Goal: Transaction & Acquisition: Download file/media

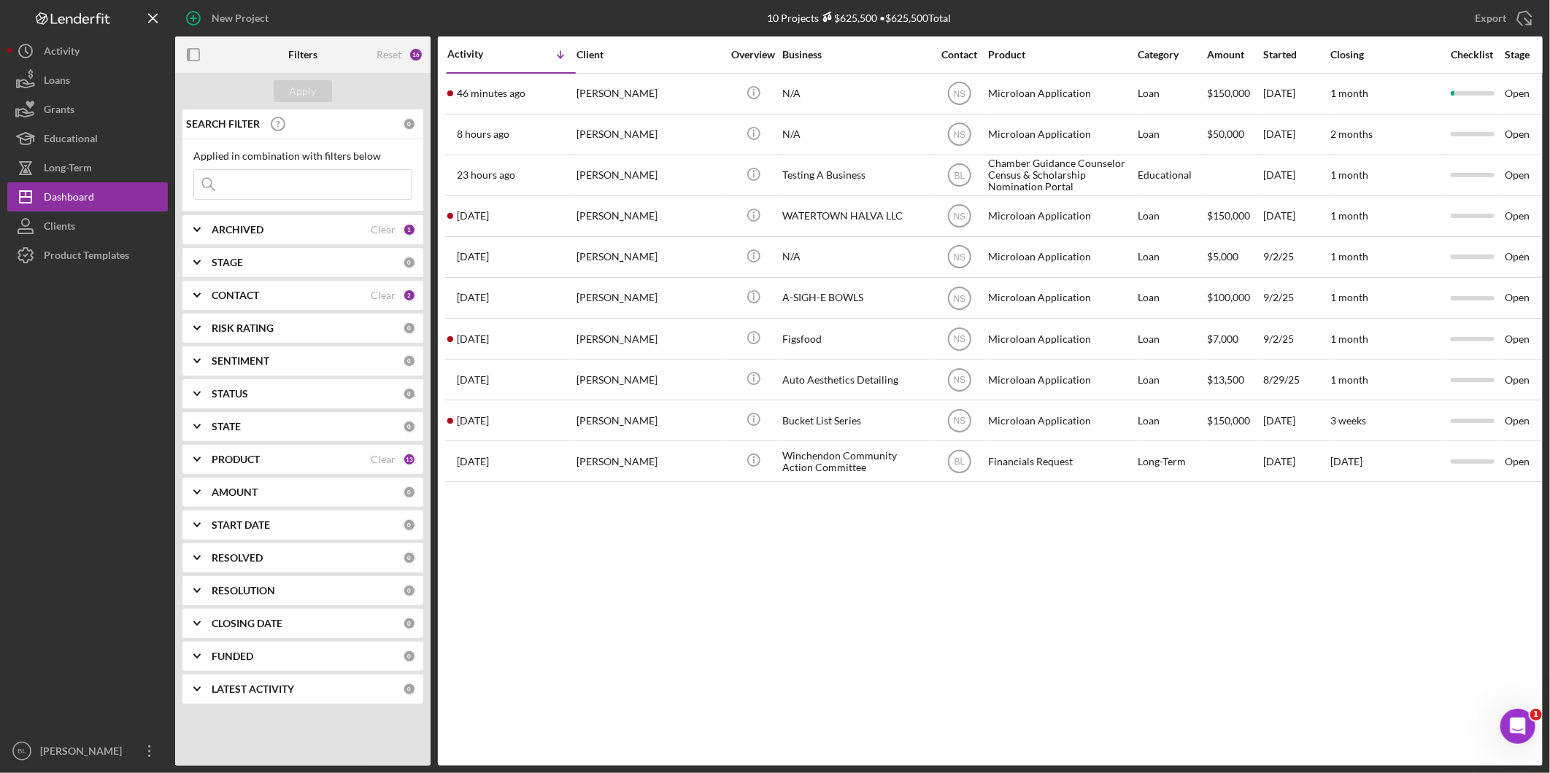
click at [250, 295] on b "CONTACT" at bounding box center [235, 296] width 47 height 12
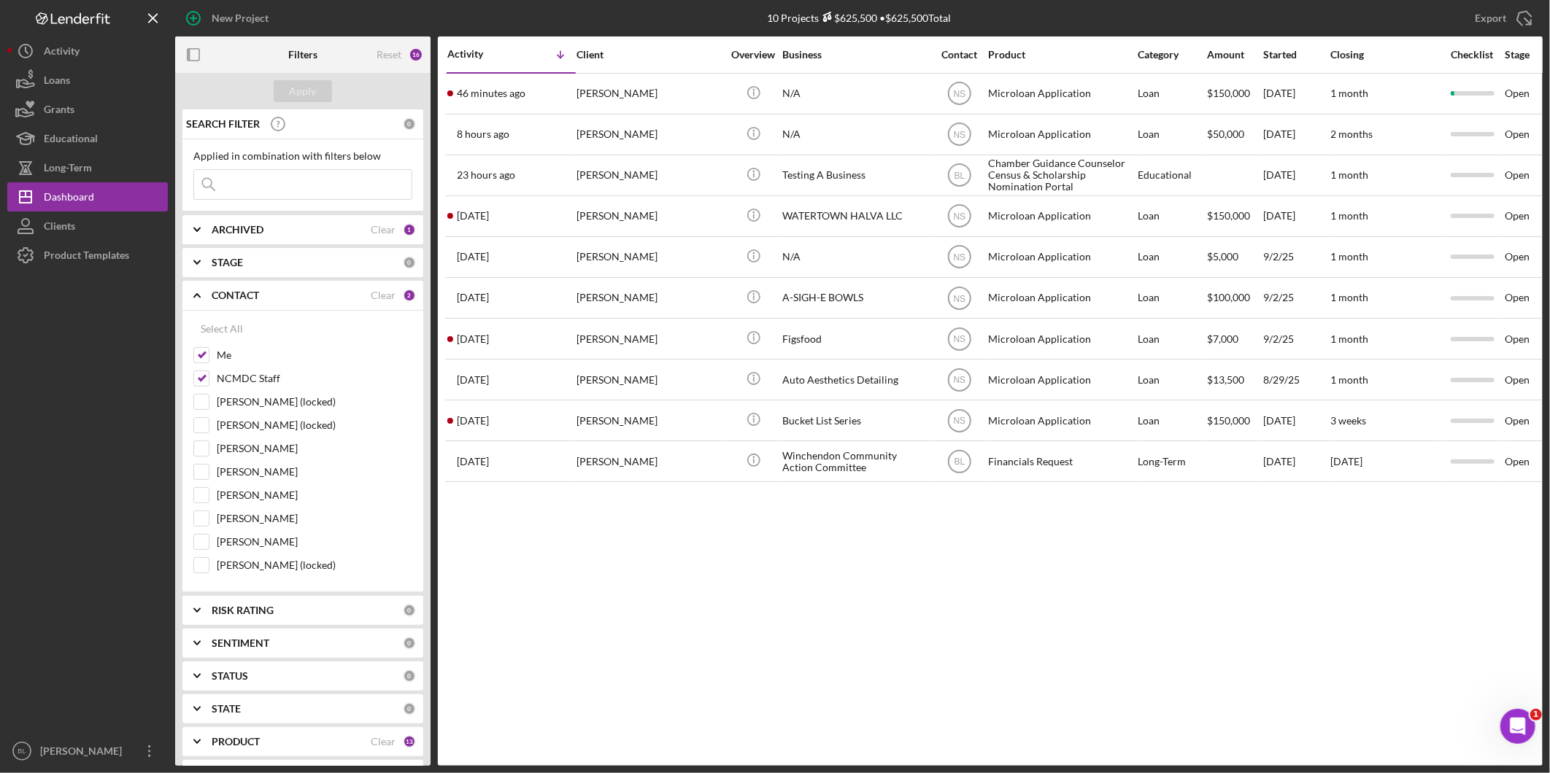
drag, startPoint x: 220, startPoint y: 322, endPoint x: 279, endPoint y: 325, distance: 59.1
click at [222, 321] on div "Select All" at bounding box center [222, 328] width 42 height 29
checkbox input "true"
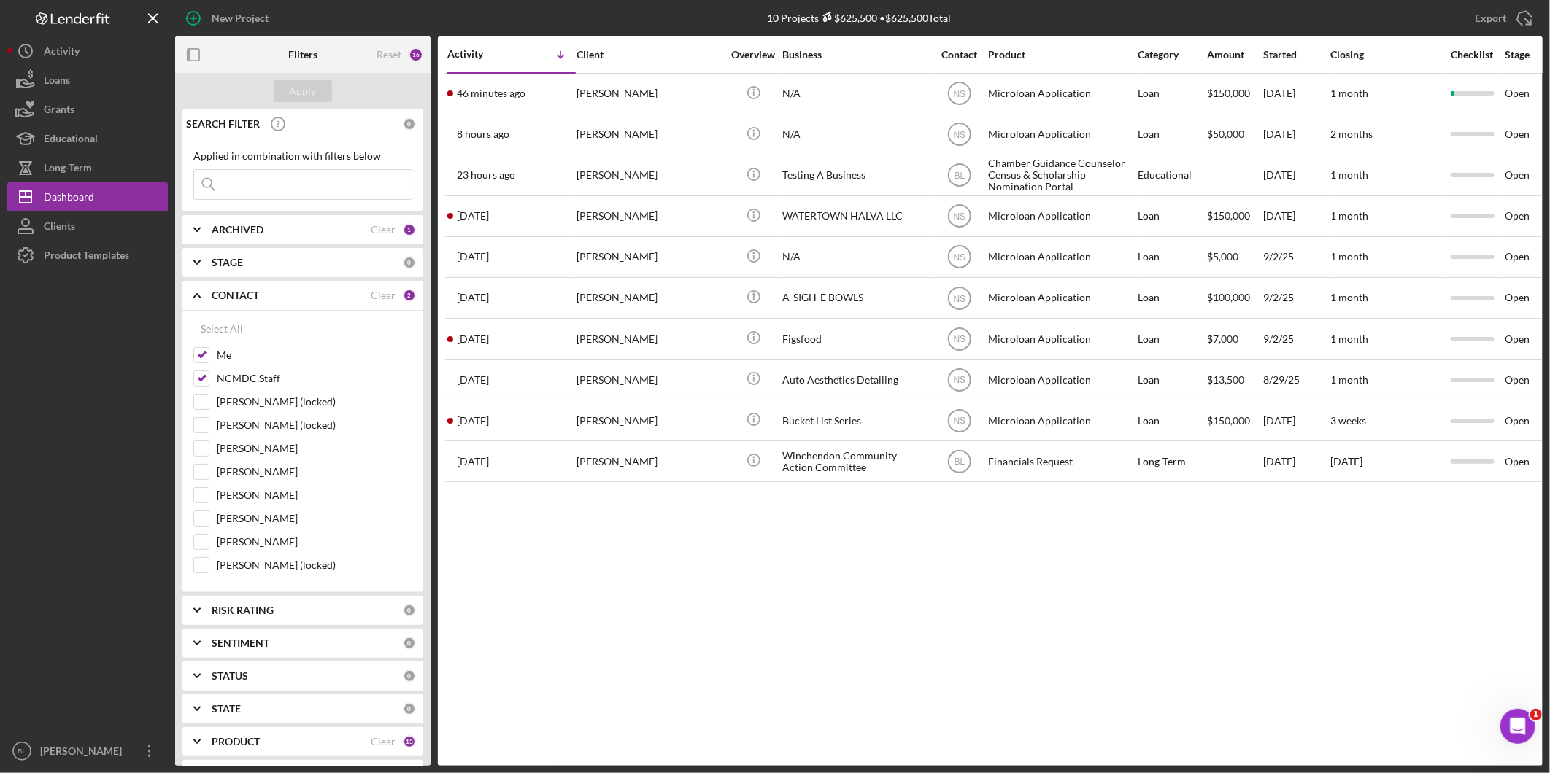
checkbox input "true"
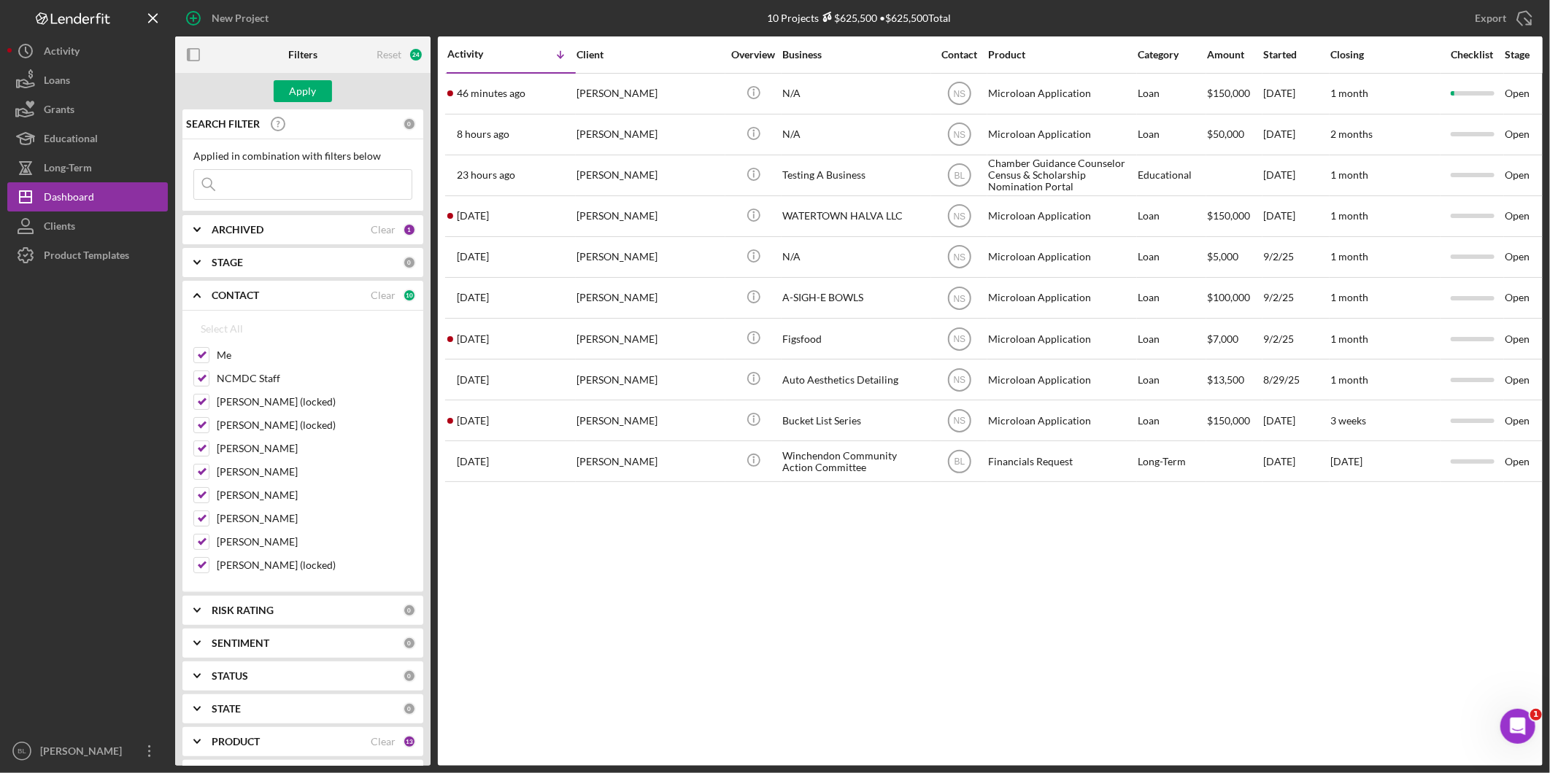
click at [244, 287] on div "CONTACT Clear 10" at bounding box center [314, 295] width 204 height 29
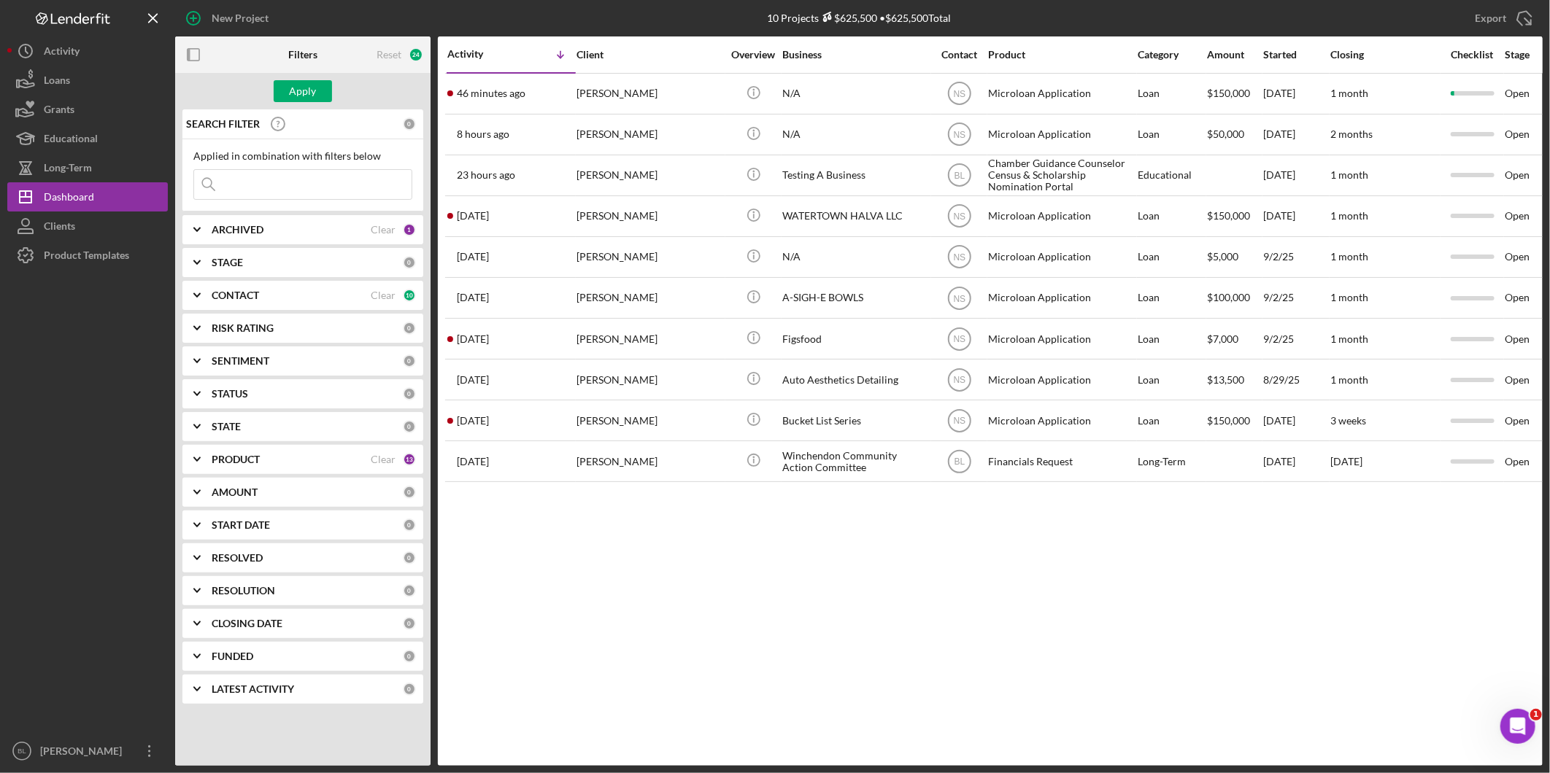
click at [241, 235] on b "ARCHIVED" at bounding box center [238, 230] width 52 height 12
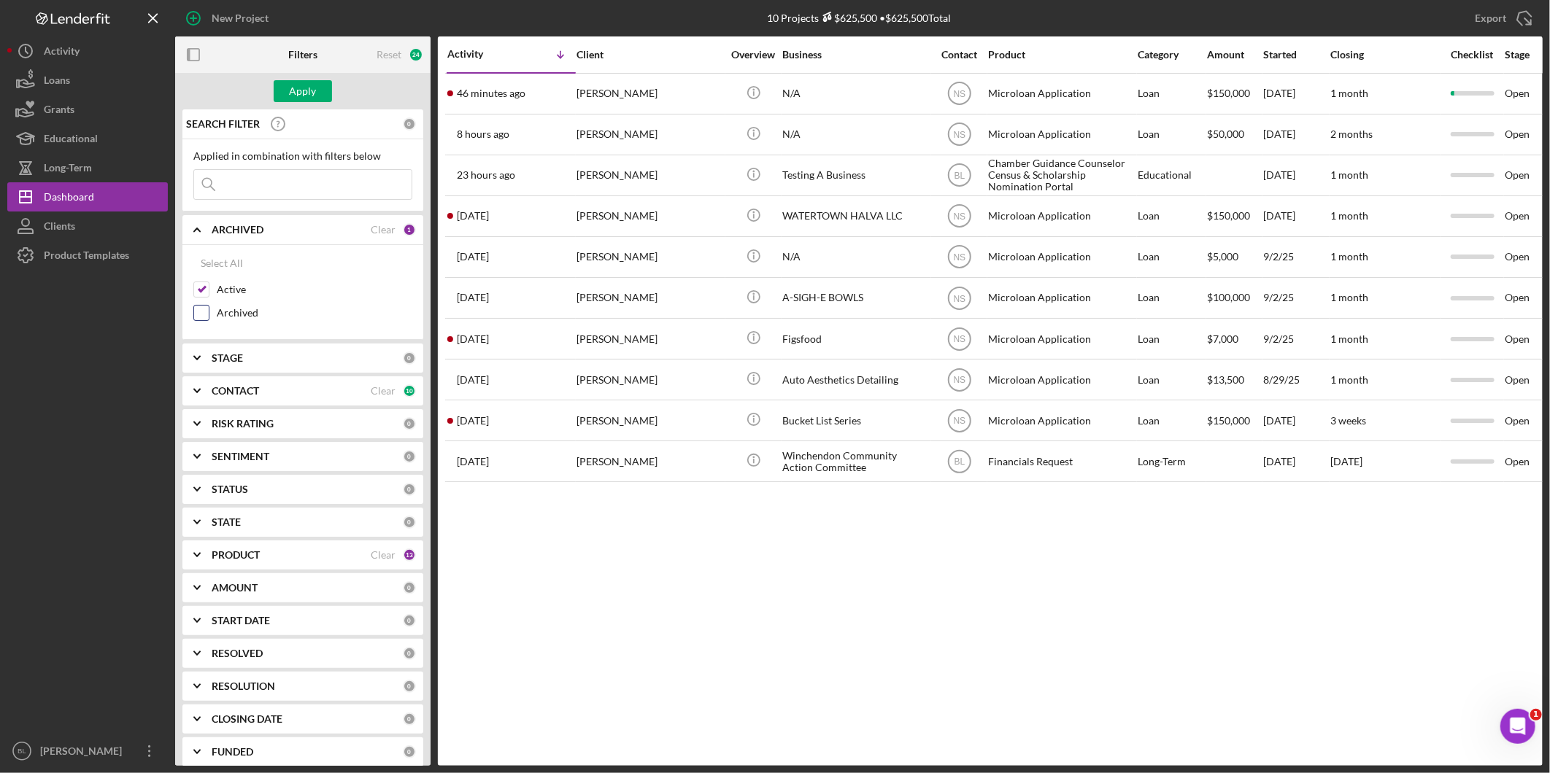
click at [202, 315] on input "Archived" at bounding box center [201, 313] width 15 height 15
checkbox input "true"
click at [253, 224] on b "ARCHIVED" at bounding box center [238, 230] width 52 height 12
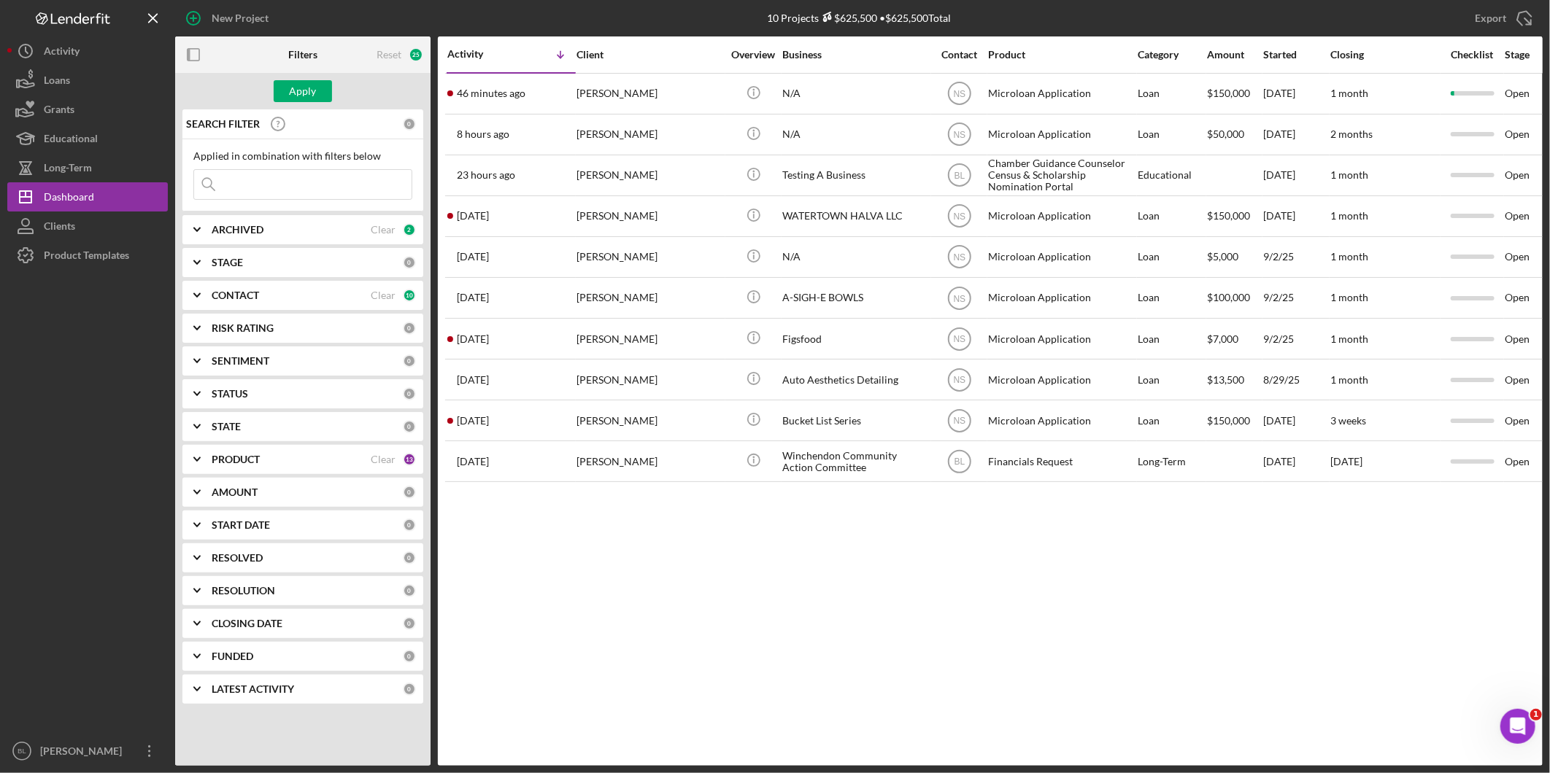
click at [271, 190] on input at bounding box center [302, 184] width 217 height 29
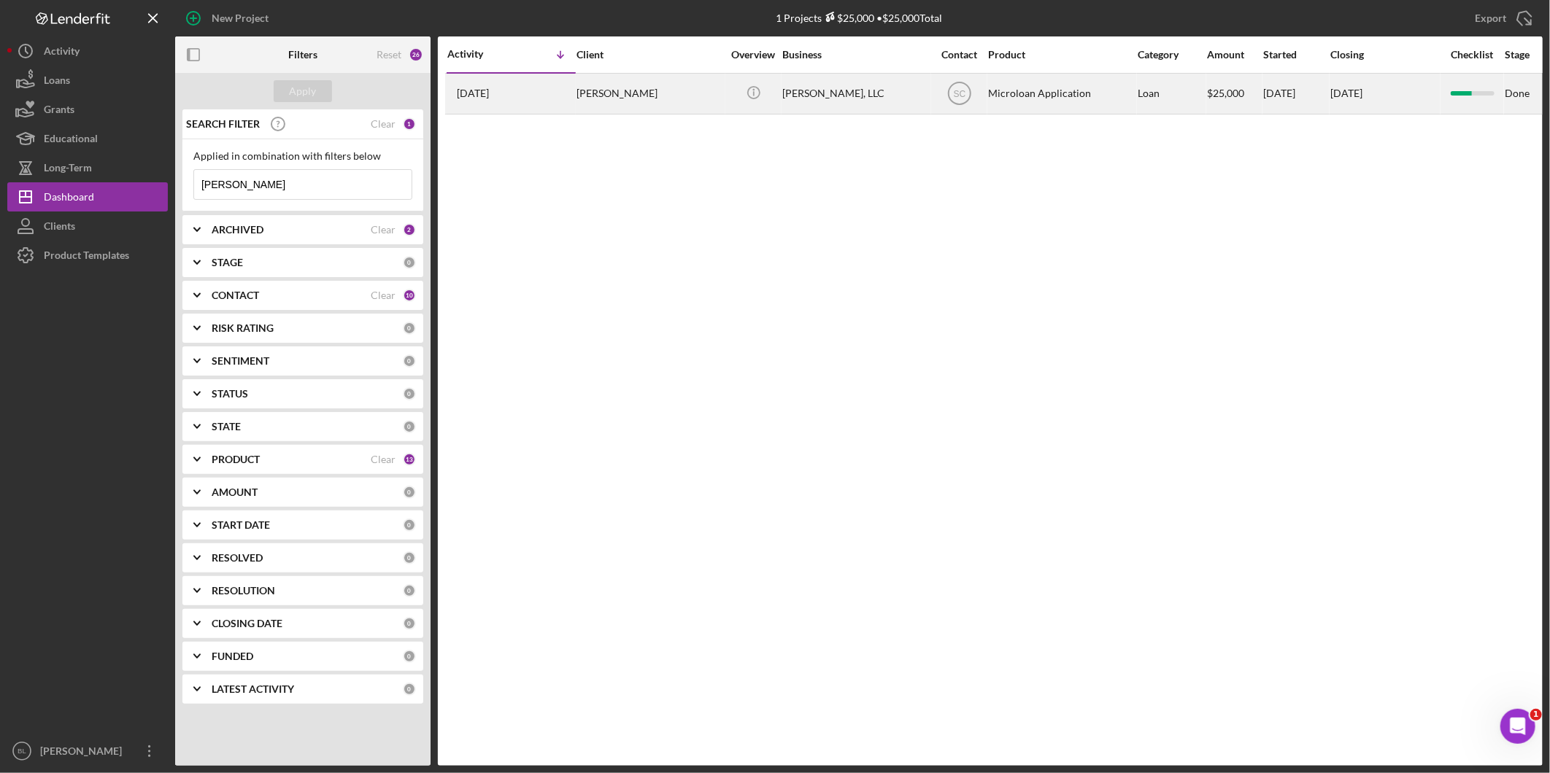
type input "[PERSON_NAME]"
click at [588, 101] on div "[PERSON_NAME]" at bounding box center [649, 93] width 146 height 39
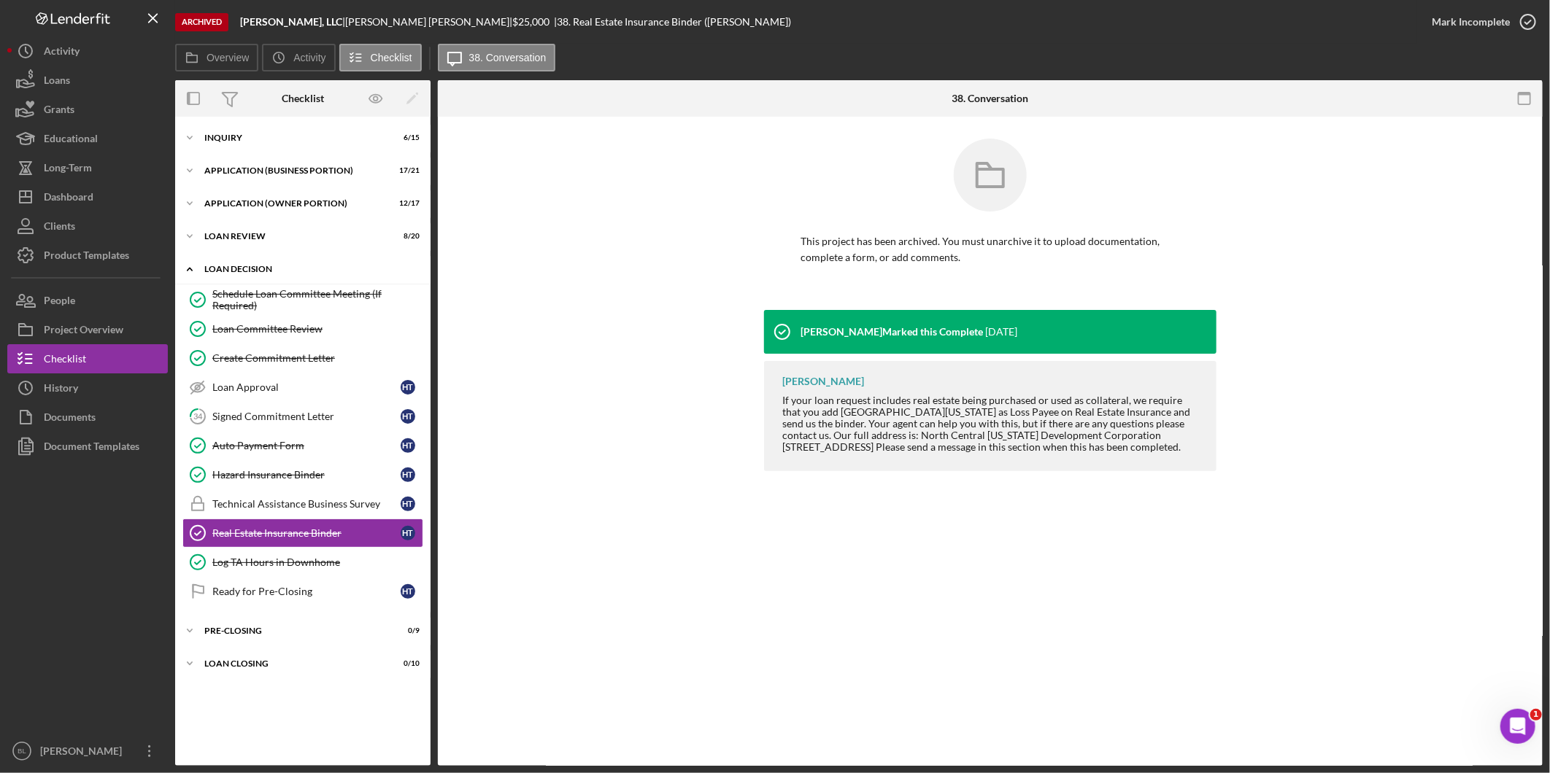
click at [191, 268] on polyline at bounding box center [189, 269] width 4 height 3
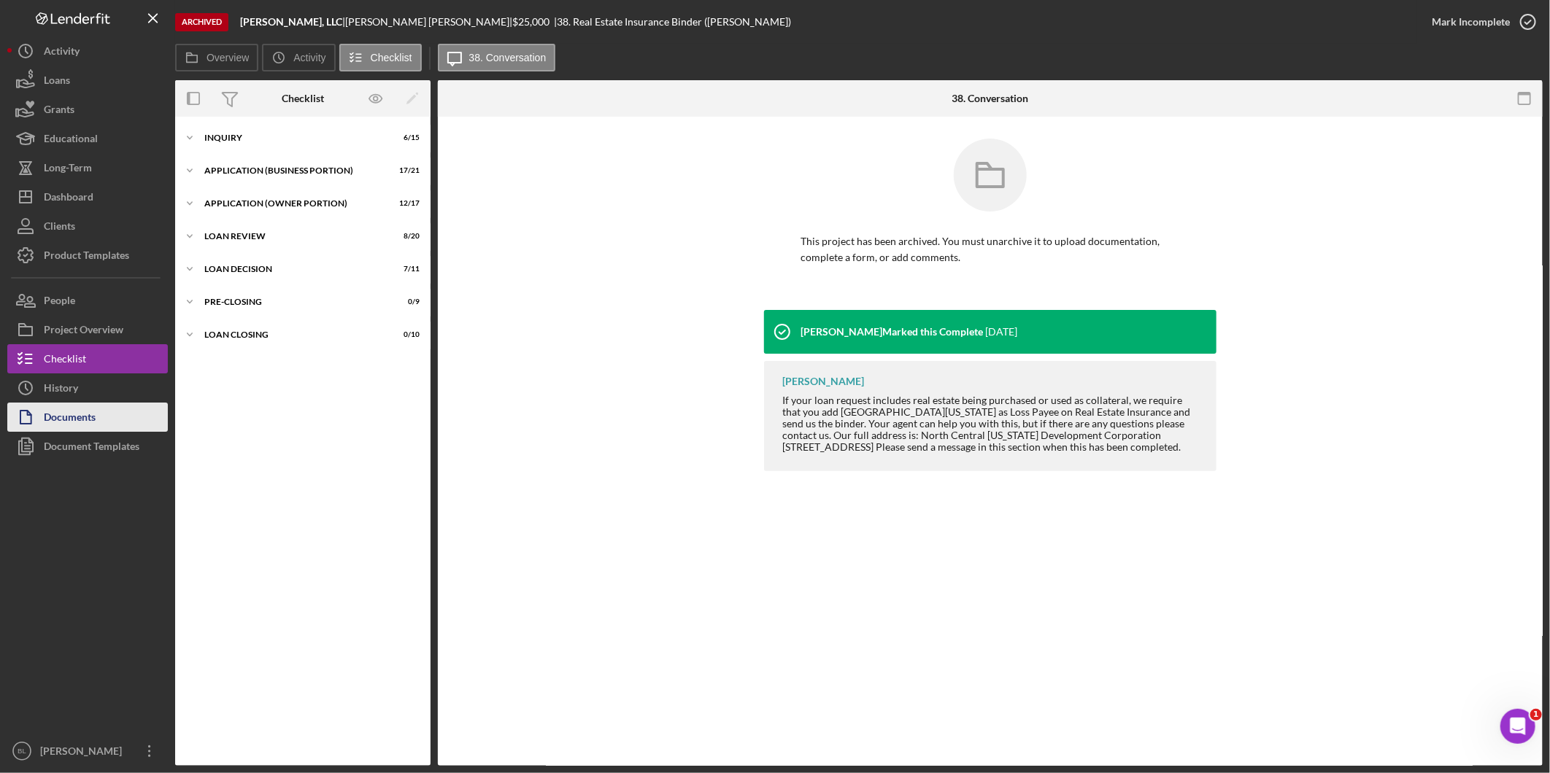
click at [95, 409] on div "Documents" at bounding box center [70, 419] width 52 height 33
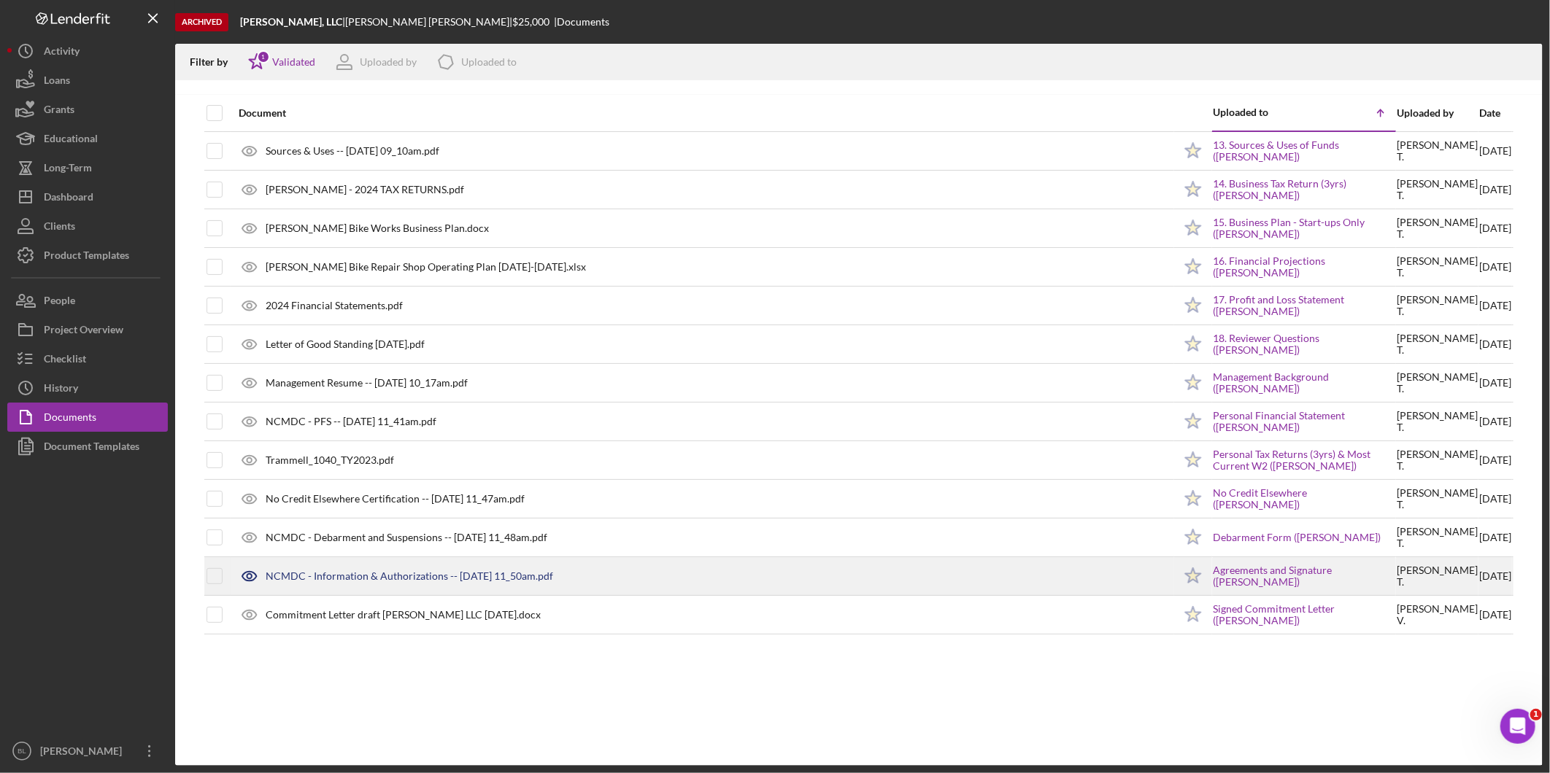
click at [360, 570] on div "NCMDC - Information & Authorizations -- [DATE] 11_50am.pdf" at bounding box center [702, 576] width 942 height 36
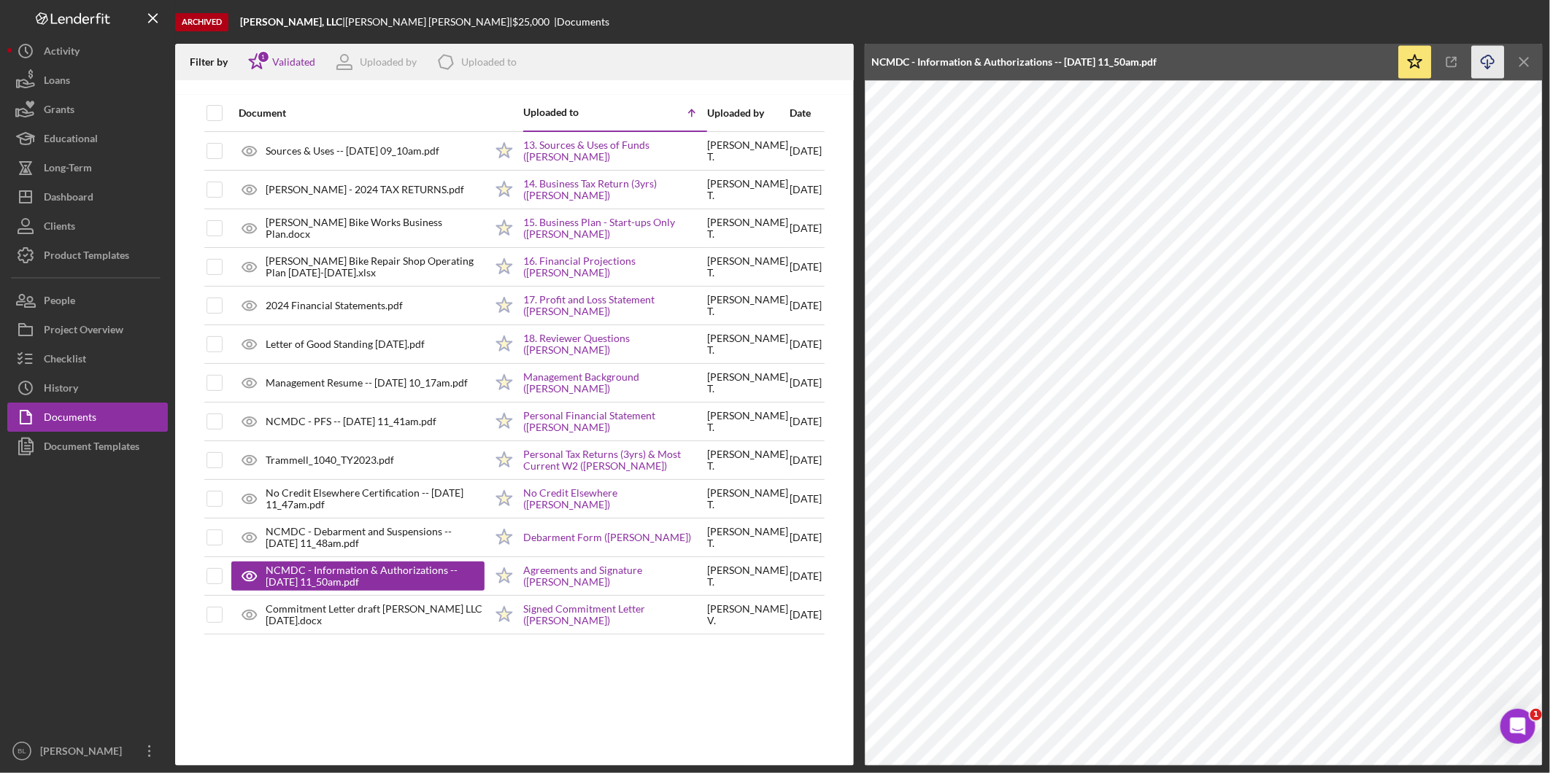
click at [1480, 62] on icon "Icon/Download" at bounding box center [1488, 62] width 33 height 33
